Goal: Check status: Check status

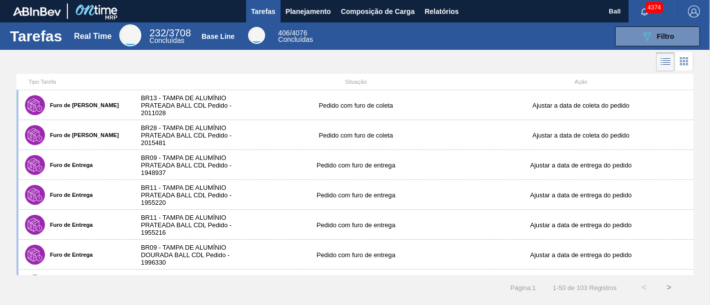
drag, startPoint x: 633, startPoint y: 6, endPoint x: 381, endPoint y: 39, distance: 254.6
click at [381, 39] on div "089F7B8B-B2A5-4AFE-B5C0-19BA573D28AC Filtro" at bounding box center [512, 36] width 385 height 20
click at [438, 14] on span "Relatórios" at bounding box center [442, 11] width 34 height 12
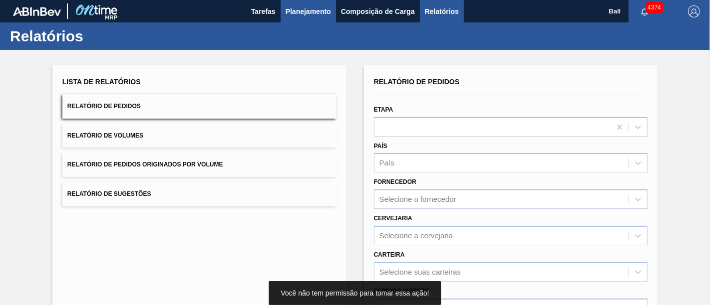
click at [312, 6] on span "Planejamento" at bounding box center [307, 11] width 45 height 12
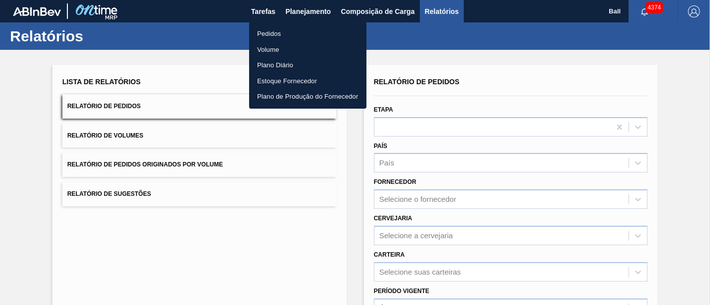
click at [280, 35] on li "Pedidos" at bounding box center [307, 34] width 117 height 16
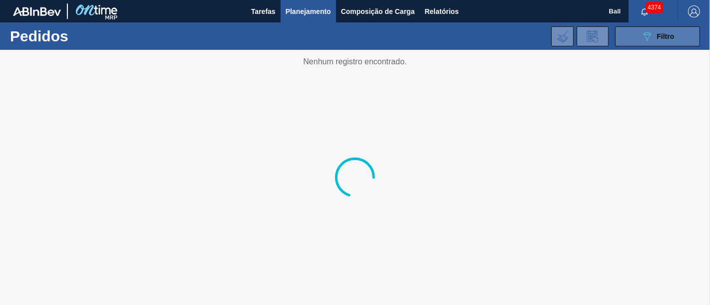
click at [651, 33] on icon "089F7B8B-B2A5-4AFE-B5C0-19BA573D28AC" at bounding box center [647, 36] width 12 height 12
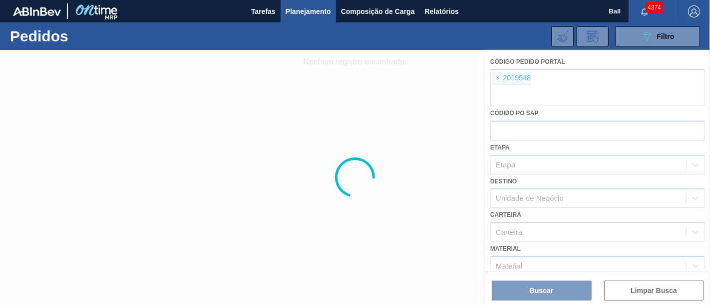
click at [497, 80] on div at bounding box center [355, 177] width 710 height 255
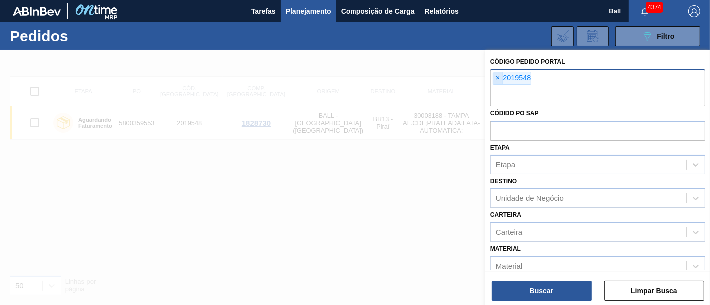
click at [495, 77] on span "×" at bounding box center [497, 78] width 9 height 12
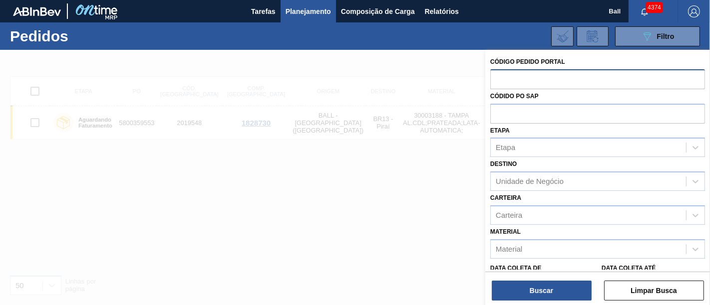
paste input "5800341886"
type input "5800341886"
click at [539, 120] on input "text" at bounding box center [597, 113] width 215 height 19
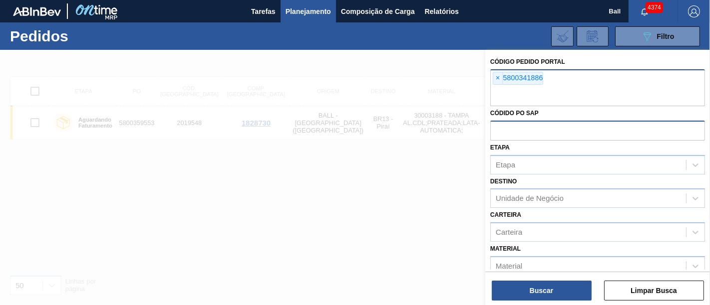
paste input "5800341886"
type input "5800341886"
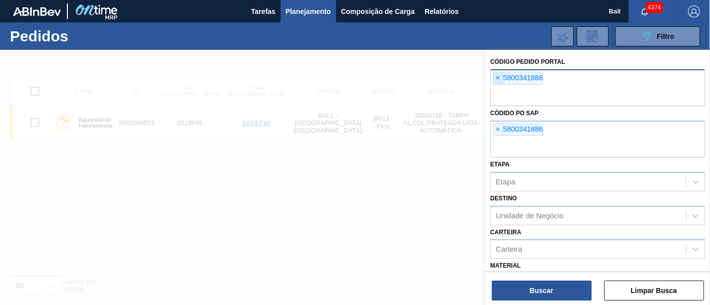
click at [500, 72] on span "×" at bounding box center [497, 78] width 9 height 12
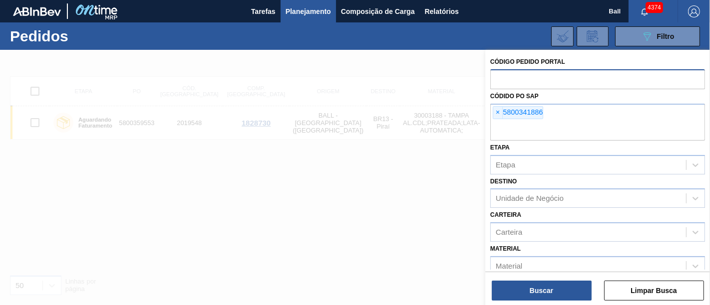
drag, startPoint x: 500, startPoint y: 72, endPoint x: 529, endPoint y: 54, distance: 34.5
click at [529, 54] on div "Código Pedido Portal Códido PO SAP × 5800341886 Etapa Etapa Destino Unidade de …" at bounding box center [597, 226] width 225 height 353
click at [527, 284] on button "Buscar" at bounding box center [542, 291] width 100 height 20
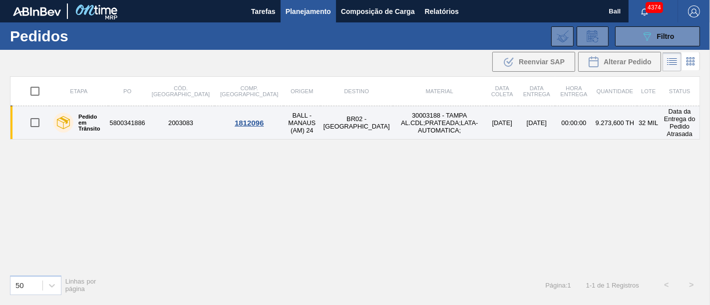
click at [592, 120] on td "9.273,600 TH" at bounding box center [614, 122] width 44 height 33
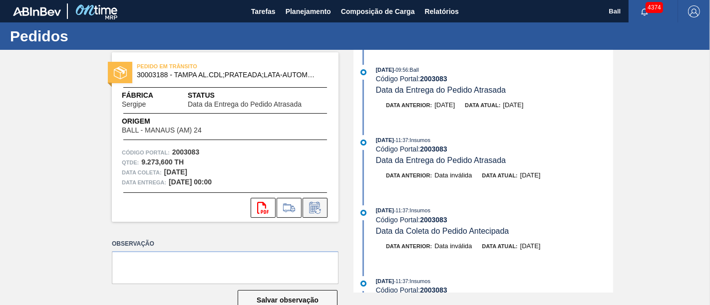
click at [321, 204] on icon at bounding box center [315, 208] width 16 height 12
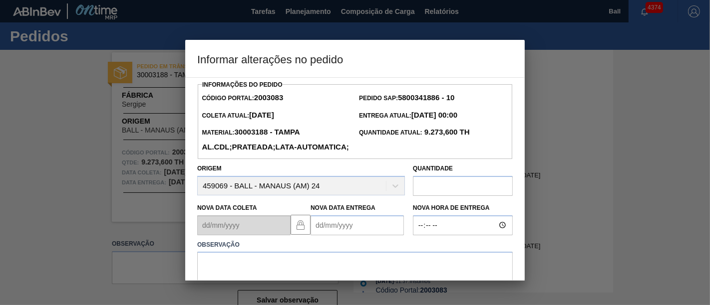
click at [366, 236] on Entrega2003083 "Nova Data Entrega" at bounding box center [356, 226] width 93 height 20
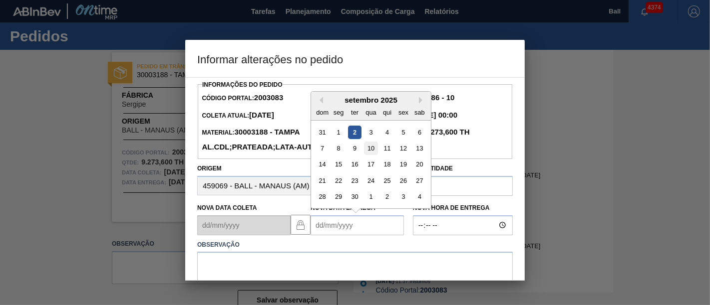
click at [369, 155] on div "10" at bounding box center [370, 148] width 13 height 13
type Entrega2003083 "[DATE]"
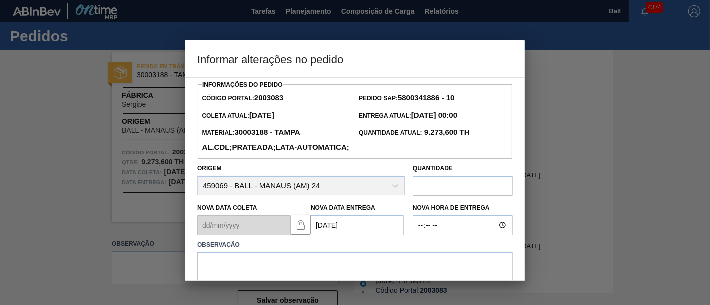
click at [524, 218] on div at bounding box center [355, 152] width 710 height 305
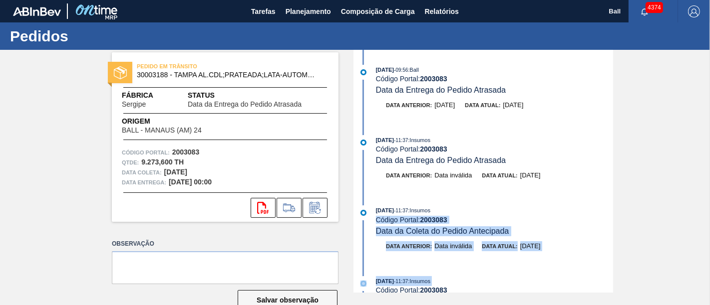
drag, startPoint x: 524, startPoint y: 218, endPoint x: 526, endPoint y: 273, distance: 54.9
click at [526, 273] on div "[DATE] 09:56 : Ball Código Portal: 2003083 Data da Entrega do Pedido Atrasada D…" at bounding box center [484, 171] width 257 height 243
click at [318, 210] on icon at bounding box center [315, 208] width 16 height 12
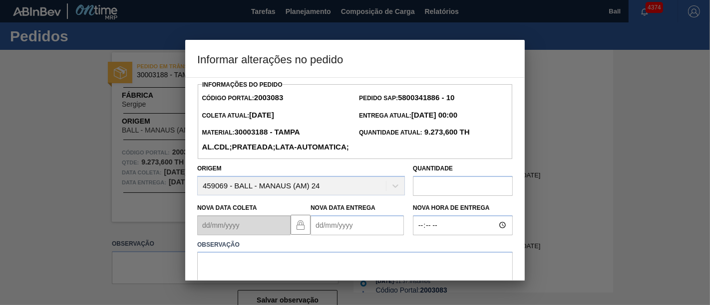
click at [347, 236] on Entrega2003083 "Nova Data Entrega" at bounding box center [356, 226] width 93 height 20
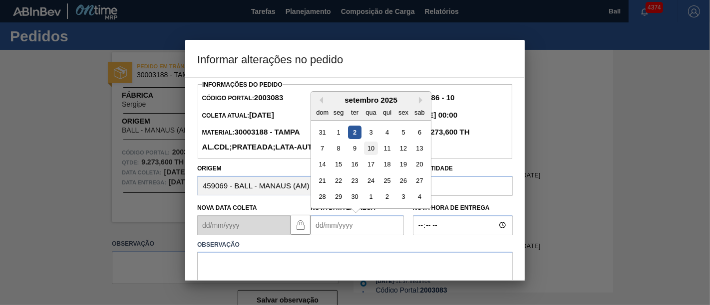
click at [367, 155] on div "10" at bounding box center [370, 148] width 13 height 13
type Entrega2003083 "[DATE]"
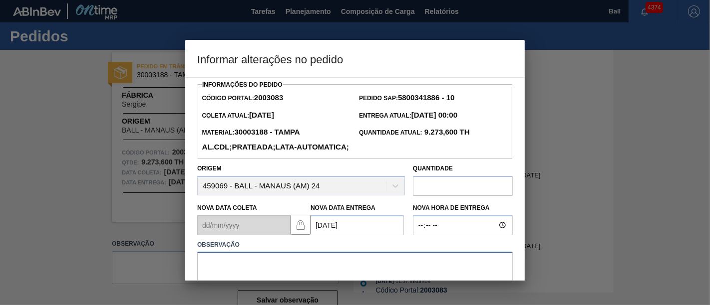
click at [283, 273] on textarea at bounding box center [354, 268] width 315 height 33
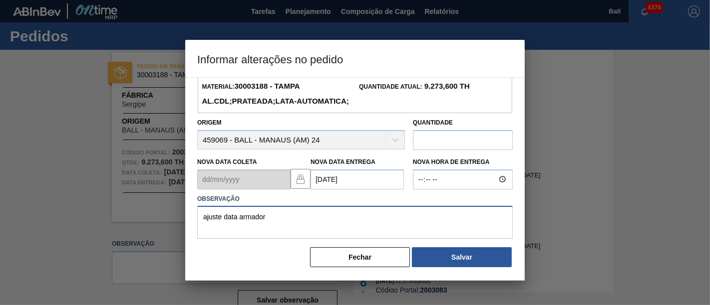
scroll to position [61, 0]
type textarea "ajuste data armador"
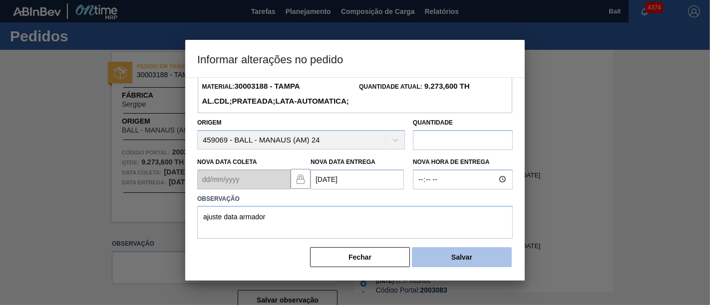
click at [472, 260] on button "Salvar" at bounding box center [462, 258] width 100 height 20
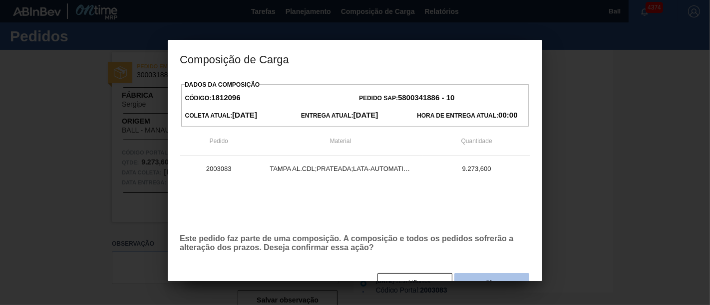
click at [473, 278] on button "Sim" at bounding box center [491, 283] width 75 height 20
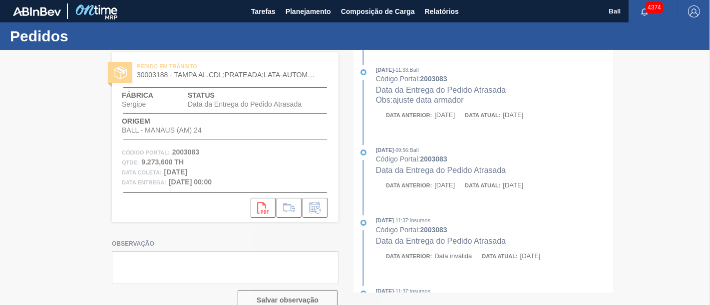
click at [501, 301] on div at bounding box center [355, 177] width 710 height 255
